Goal: Find contact information: Find contact information

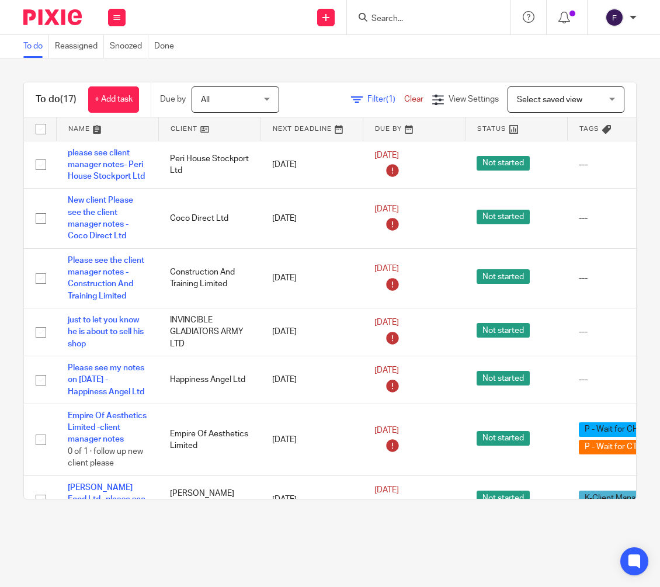
drag, startPoint x: 0, startPoint y: 0, endPoint x: 391, endPoint y: 20, distance: 391.5
click at [391, 20] on input "Search" at bounding box center [423, 19] width 105 height 11
click at [391, 18] on input "voy" at bounding box center [423, 19] width 105 height 11
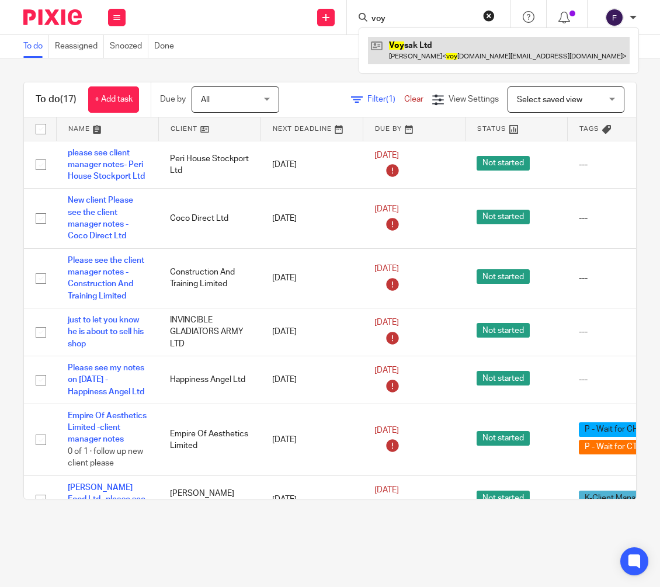
type input "voy"
click at [410, 45] on link at bounding box center [499, 50] width 262 height 27
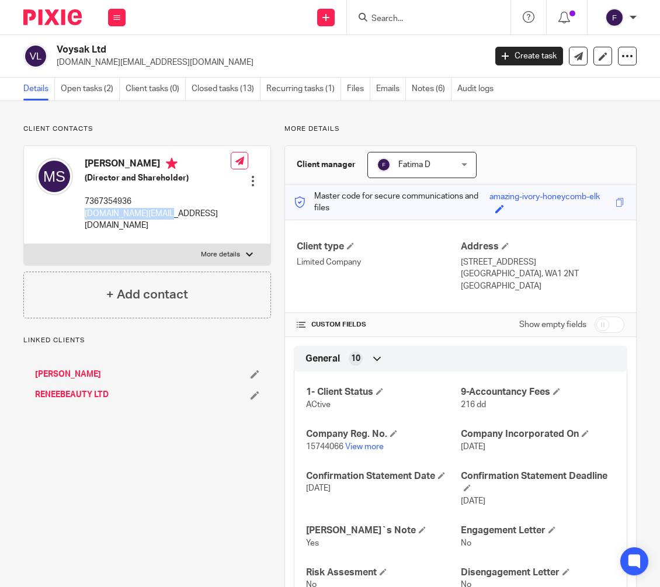
drag, startPoint x: 172, startPoint y: 209, endPoint x: 101, endPoint y: 213, distance: 71.4
click at [85, 220] on div "Mehdi Shamkhani (Director and Shareholder) 7367354936 voysak.uk@gmail.com" at bounding box center [133, 194] width 195 height 85
copy p "voysak.uk@gmail.com"
